Goal: Book appointment/travel/reservation

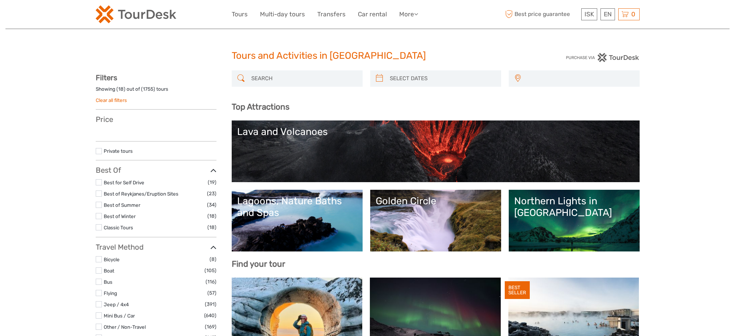
select select
click at [297, 84] on input "search" at bounding box center [303, 78] width 111 height 13
select select
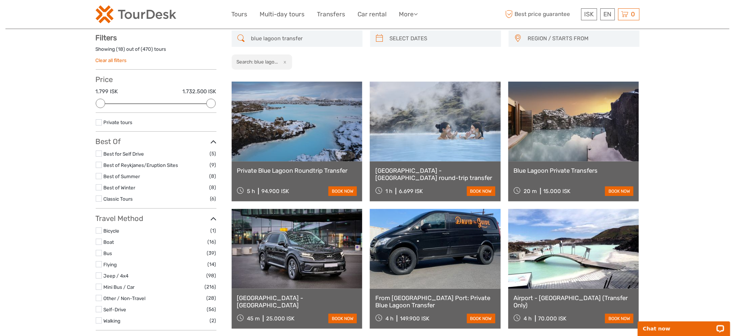
scroll to position [41, 0]
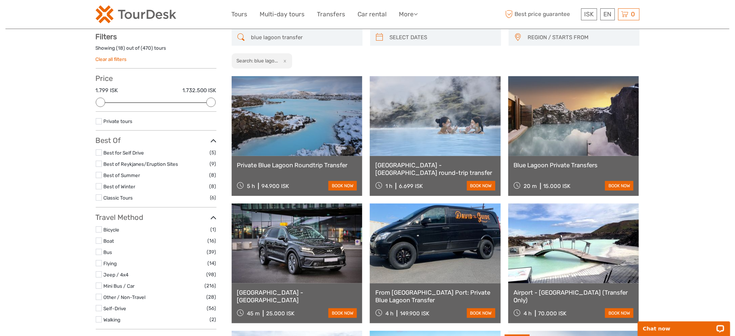
type input "blue lagoon transfer"
click at [452, 124] on link at bounding box center [435, 116] width 131 height 80
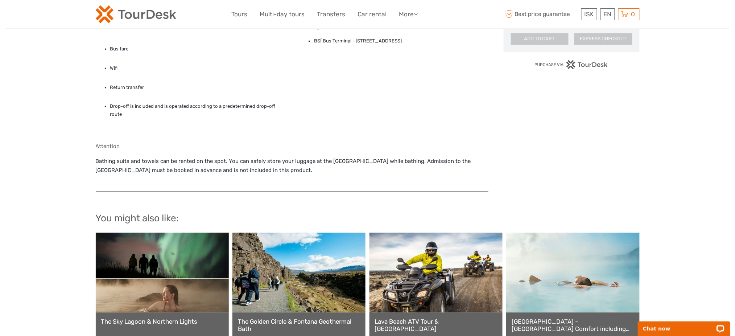
scroll to position [532, 0]
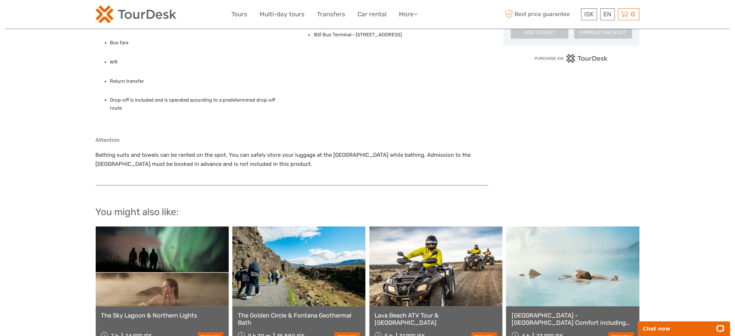
click at [284, 150] on p "Bathing suits and towels can be rented on the spot. You can safely store your l…" at bounding box center [292, 159] width 393 height 18
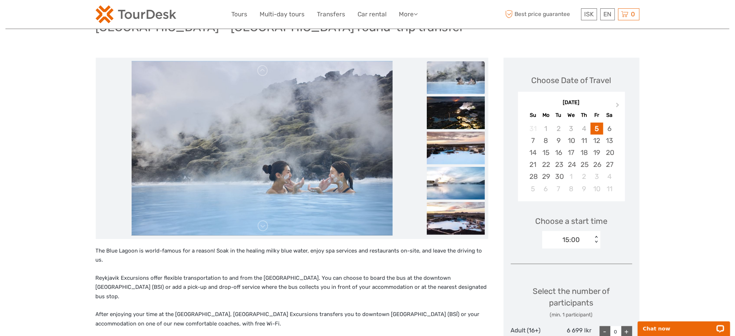
scroll to position [0, 0]
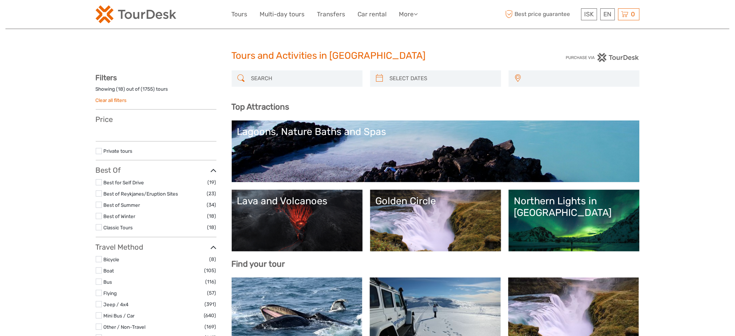
select select
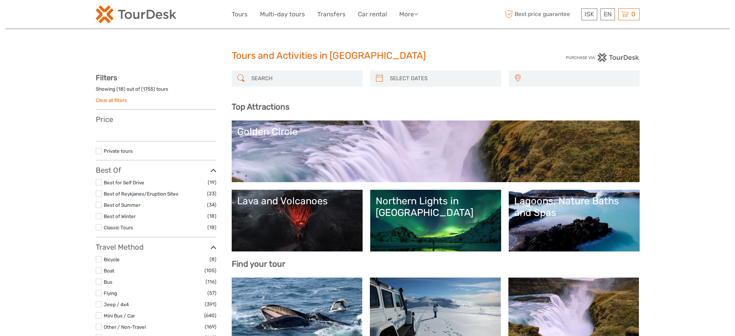
select select
drag, startPoint x: 304, startPoint y: 78, endPoint x: 311, endPoint y: 54, distance: 25.5
click at [304, 78] on input "search" at bounding box center [303, 78] width 111 height 13
select select
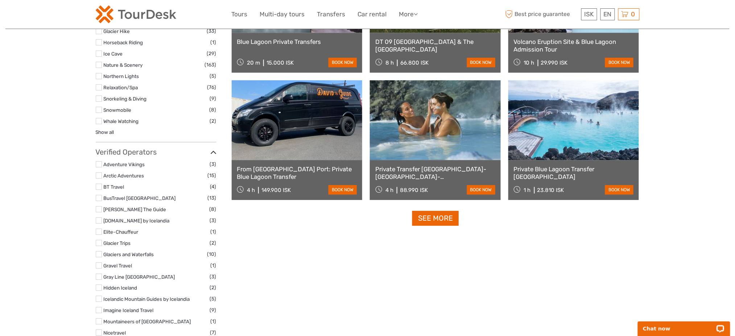
scroll to position [718, 0]
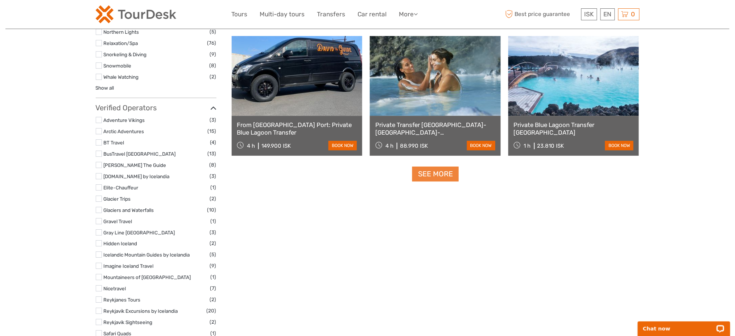
type input "blue lagoon one-way"
click at [414, 171] on link "See more" at bounding box center [435, 173] width 46 height 15
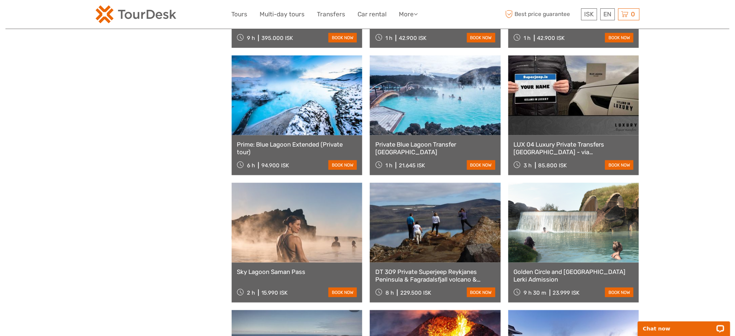
scroll to position [0, 0]
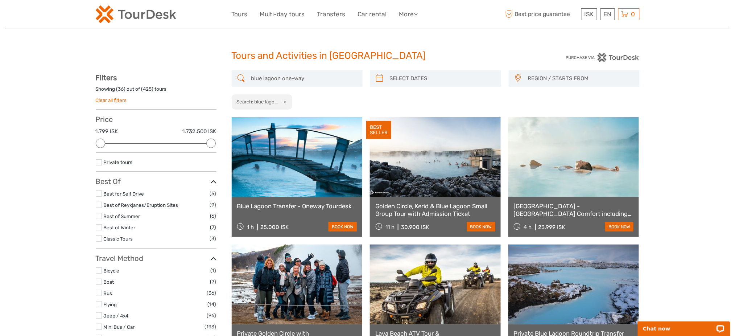
click at [307, 178] on link at bounding box center [297, 157] width 131 height 80
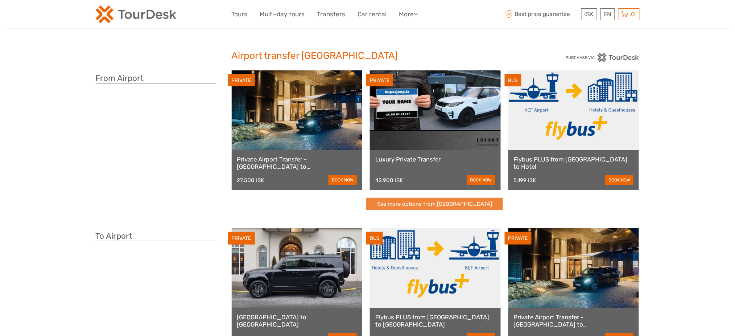
click at [431, 205] on link "See more options from Keflavík airport" at bounding box center [434, 204] width 137 height 13
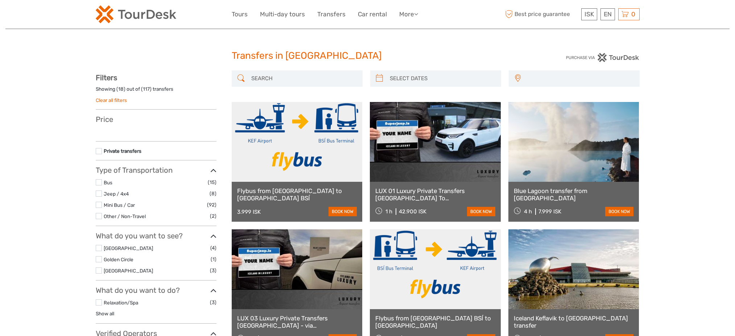
select select
click at [277, 81] on input "search" at bounding box center [303, 78] width 111 height 13
select select
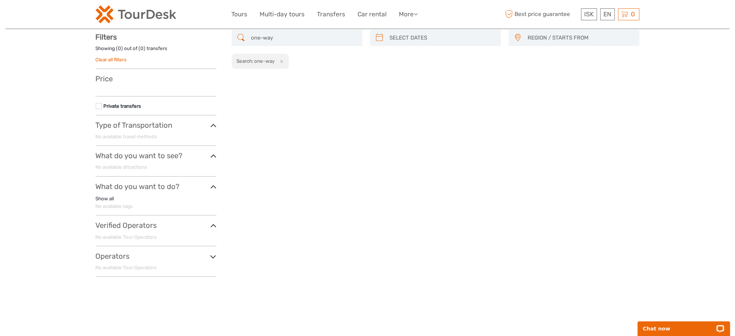
scroll to position [41, 0]
drag, startPoint x: 288, startPoint y: 35, endPoint x: 223, endPoint y: 29, distance: 65.2
click at [212, 32] on div "REGION / STARTS FROM Capital Region East North Northeast Reykjanes / Keflavík S…" at bounding box center [368, 155] width 544 height 253
click at [264, 34] on input "one-way" at bounding box center [303, 37] width 111 height 13
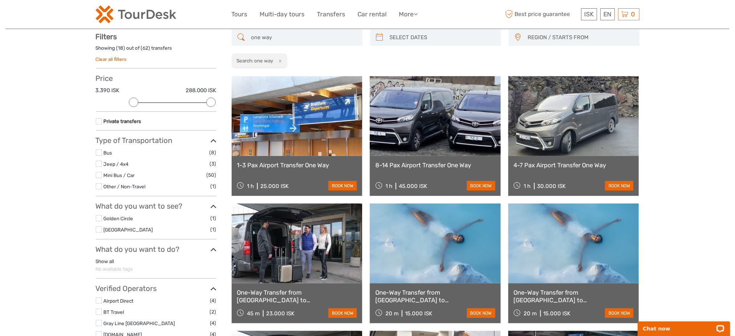
type input "one way"
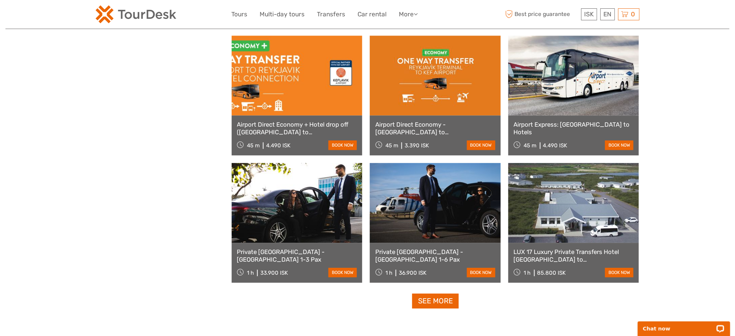
scroll to position [669, 0]
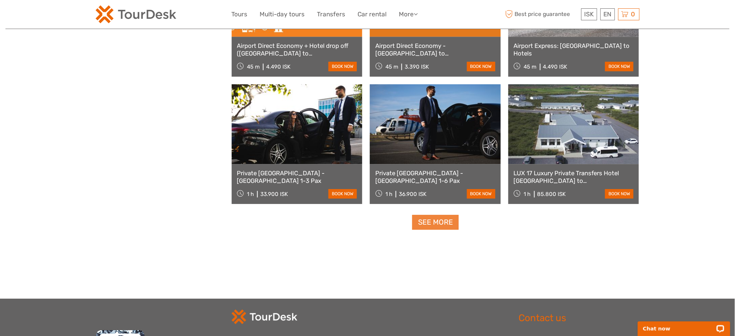
click at [440, 221] on link "See more" at bounding box center [435, 222] width 46 height 15
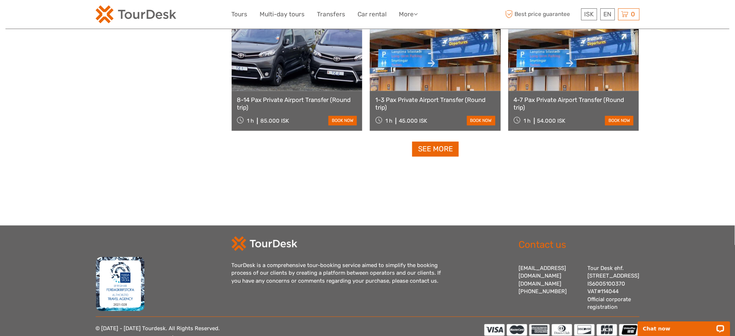
scroll to position [1491, 0]
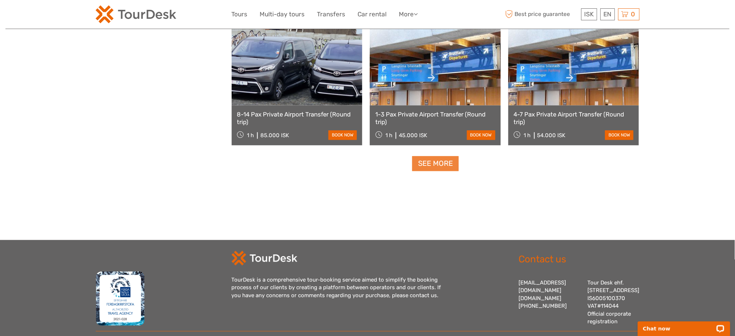
click at [438, 157] on link "See more" at bounding box center [435, 163] width 46 height 15
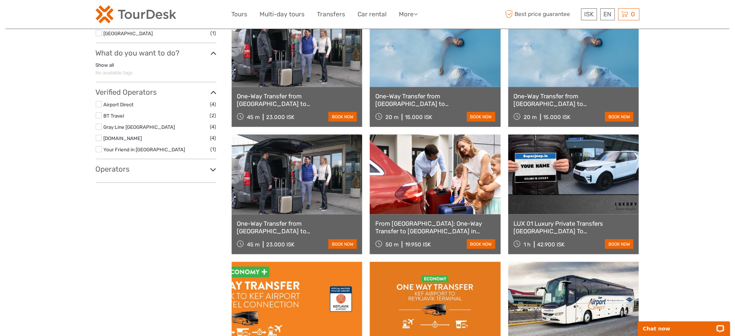
scroll to position [483, 0]
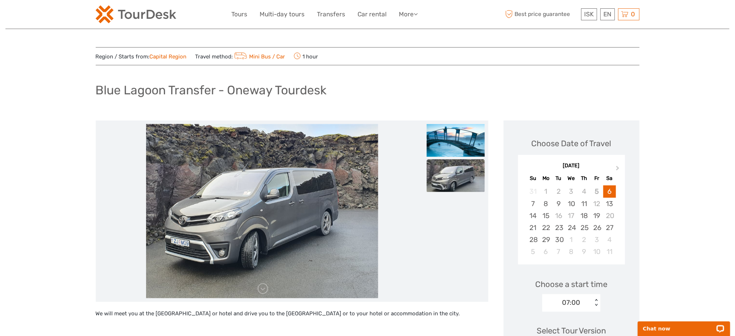
click at [132, 20] on img at bounding box center [136, 14] width 81 height 18
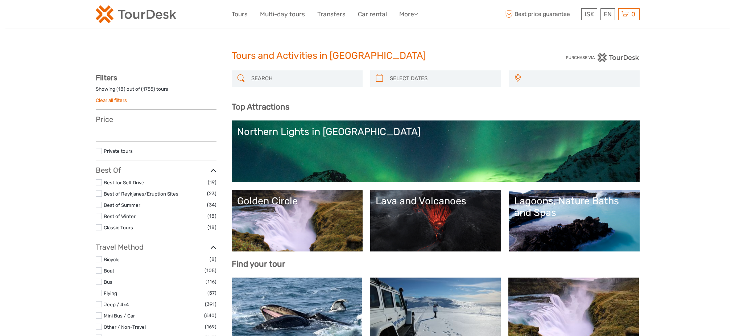
select select
click at [269, 73] on input "search" at bounding box center [303, 78] width 111 height 13
select select
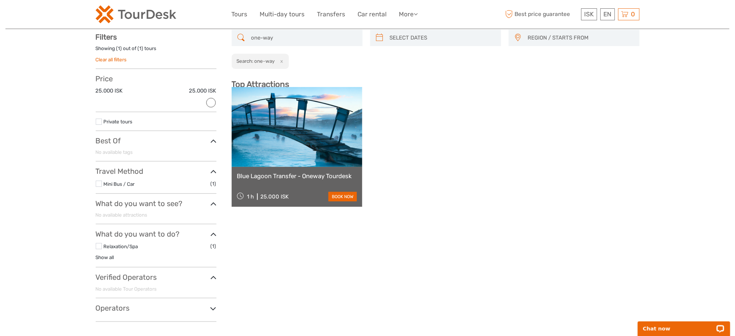
scroll to position [41, 0]
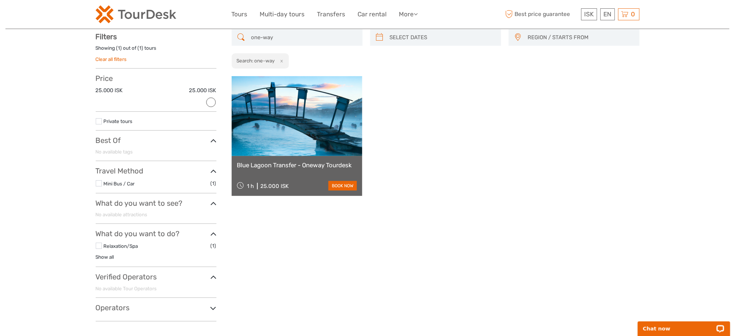
type input "one-way"
